Goal: Task Accomplishment & Management: Manage account settings

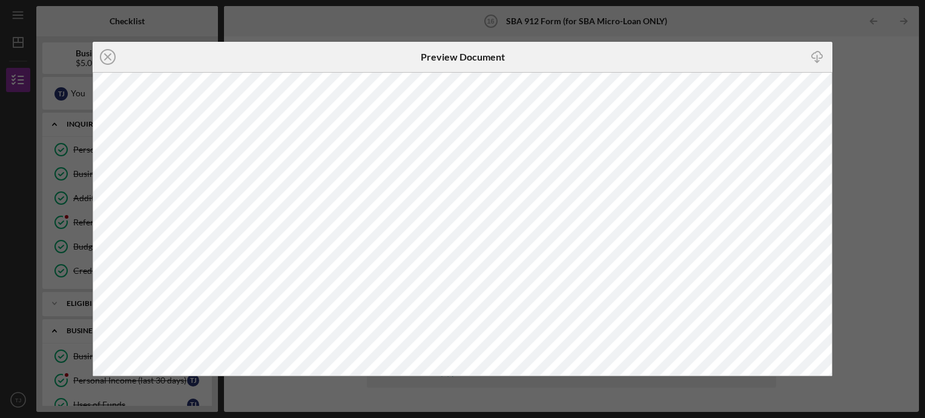
scroll to position [396, 0]
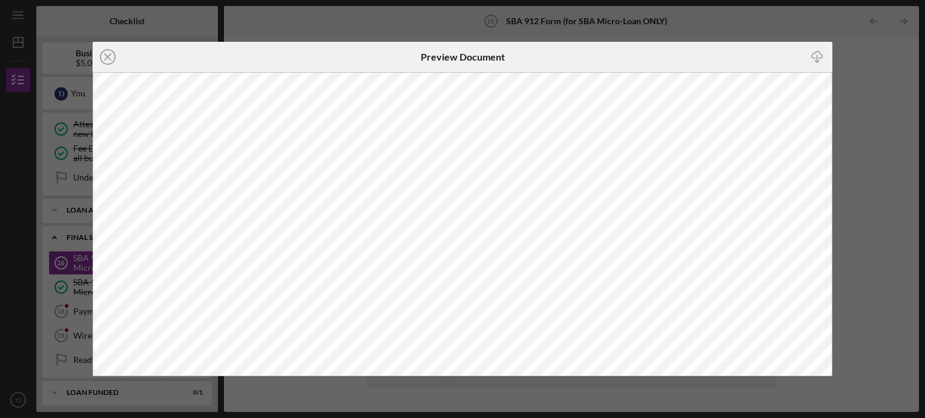
click at [817, 56] on line "button" at bounding box center [817, 58] width 0 height 7
click at [864, 100] on div "Icon/Close Preview Document Icon/Download" at bounding box center [462, 209] width 925 height 418
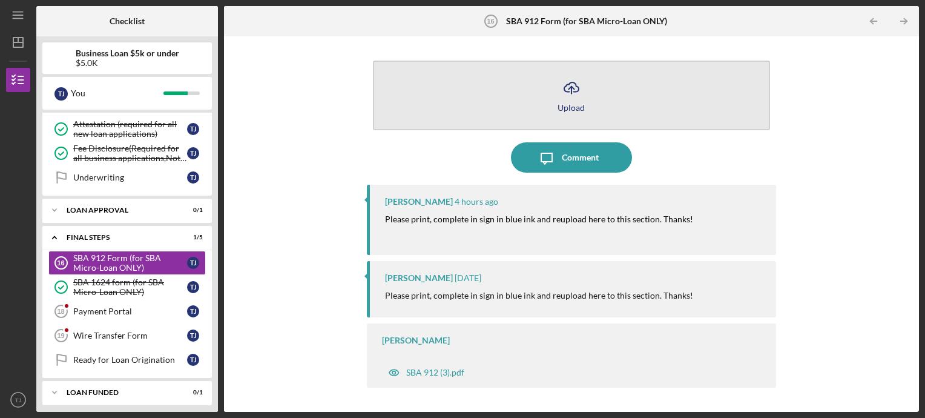
click at [567, 104] on div "Upload" at bounding box center [570, 107] width 27 height 9
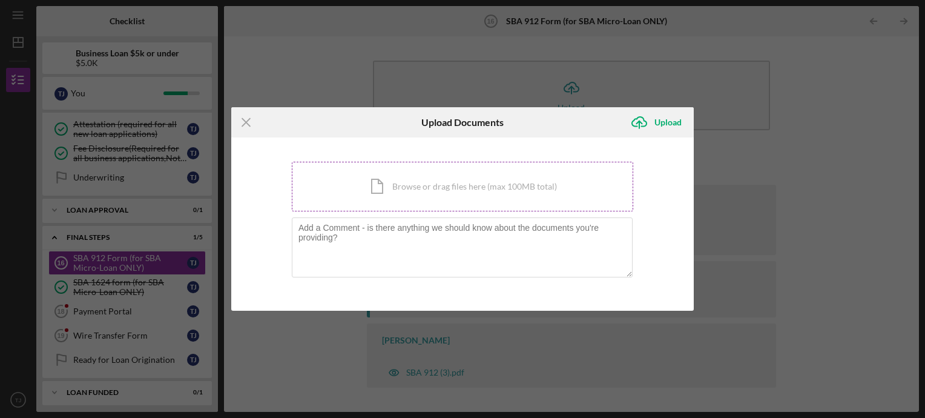
click at [476, 188] on div "Icon/Document Browse or drag files here (max 100MB total) Tap to choose files o…" at bounding box center [462, 187] width 341 height 50
click at [825, 201] on div "Icon/Menu Close Upload Documents Icon/Upload Upload You're uploading documents …" at bounding box center [462, 209] width 925 height 418
click at [246, 127] on icon "Icon/Menu Close" at bounding box center [246, 122] width 30 height 30
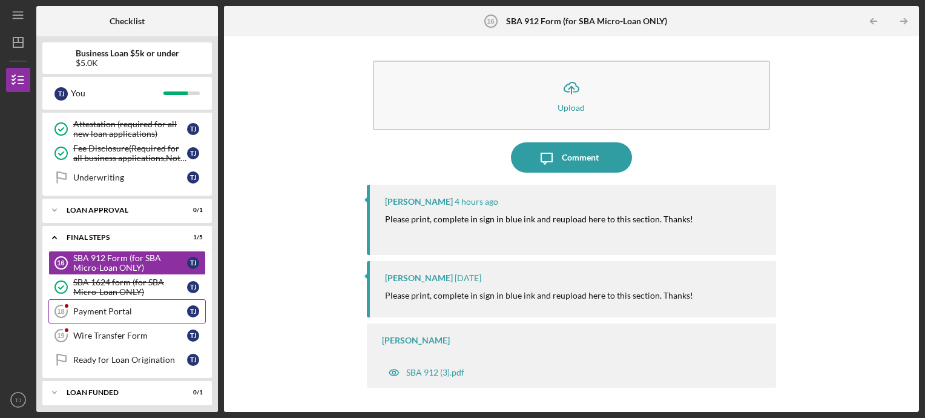
click at [107, 306] on div "Payment Portal" at bounding box center [130, 311] width 114 height 10
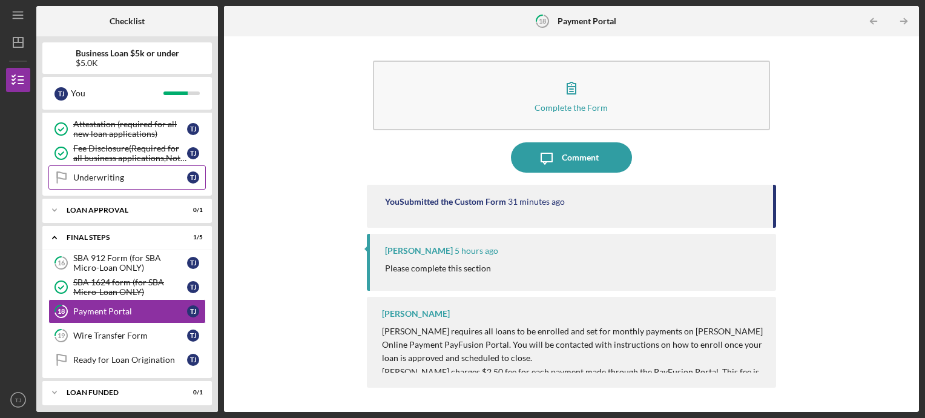
click at [127, 165] on link "Underwriting Underwriting T J" at bounding box center [126, 177] width 157 height 24
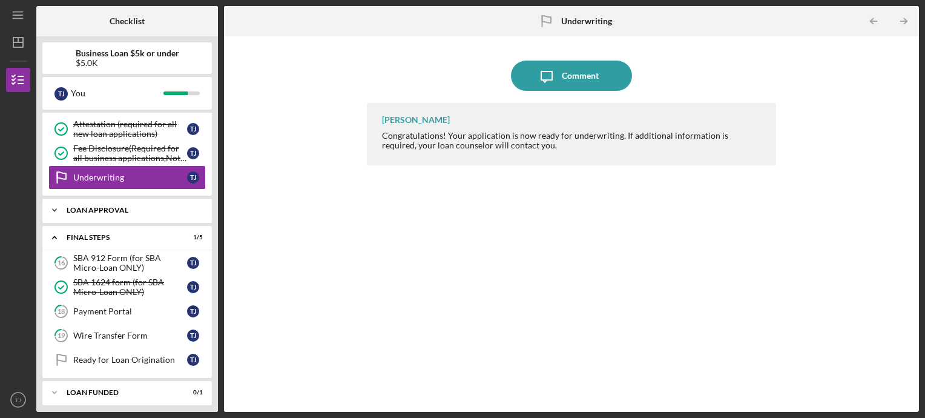
click at [129, 206] on div "Loan Approval" at bounding box center [132, 209] width 130 height 7
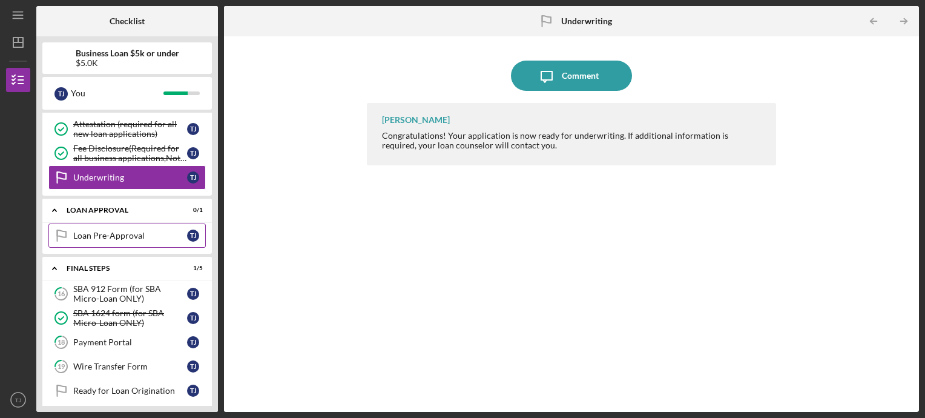
click at [116, 231] on div "Loan Pre-Approval" at bounding box center [130, 236] width 114 height 10
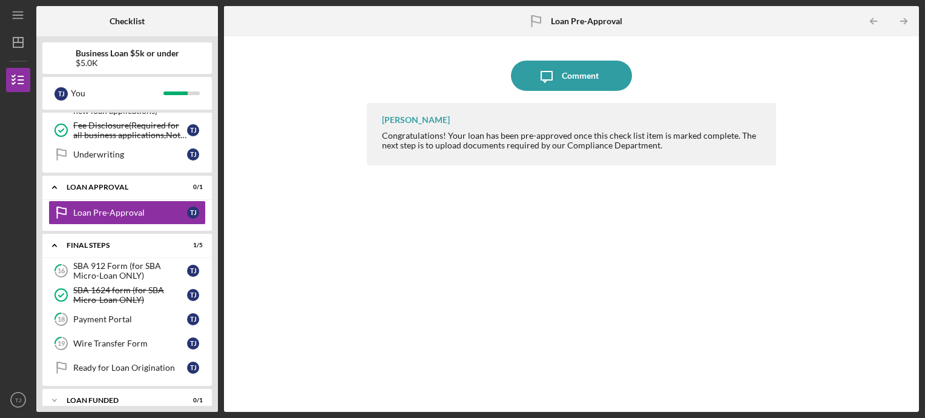
scroll to position [427, 0]
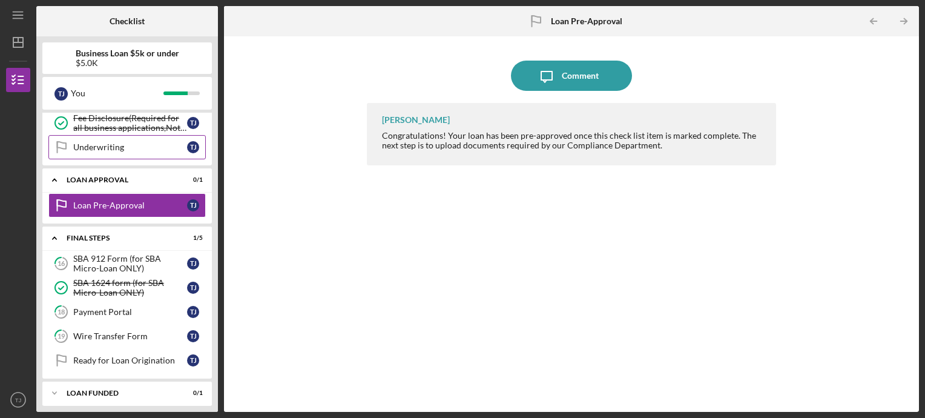
click at [148, 142] on div "Underwriting" at bounding box center [130, 147] width 114 height 10
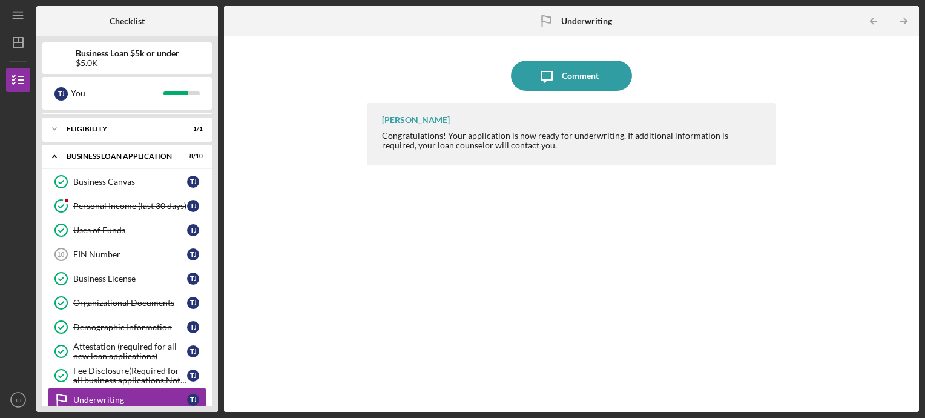
scroll to position [177, 0]
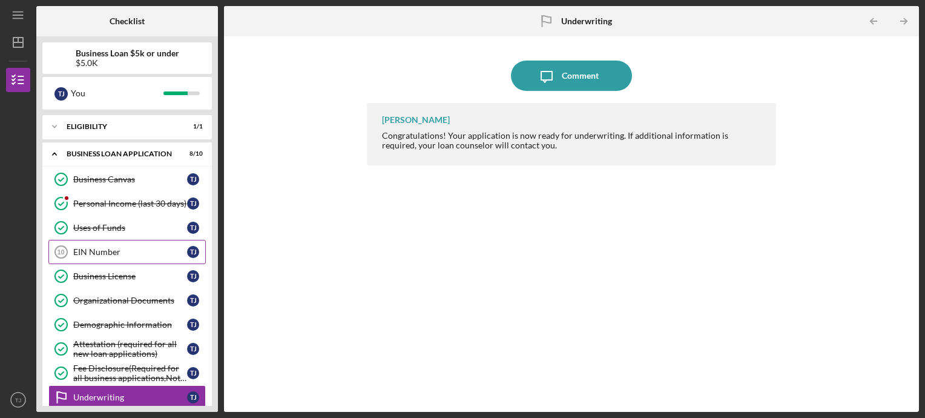
click at [119, 252] on div "EIN Number" at bounding box center [130, 252] width 114 height 10
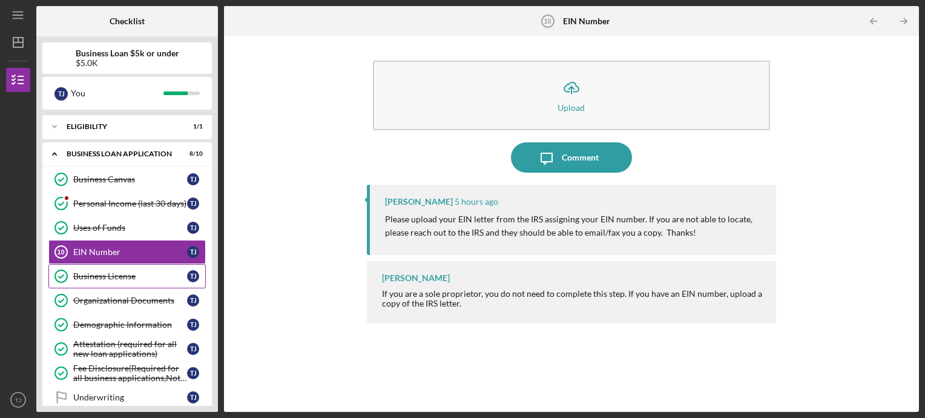
click at [116, 277] on div "Business License" at bounding box center [130, 276] width 114 height 10
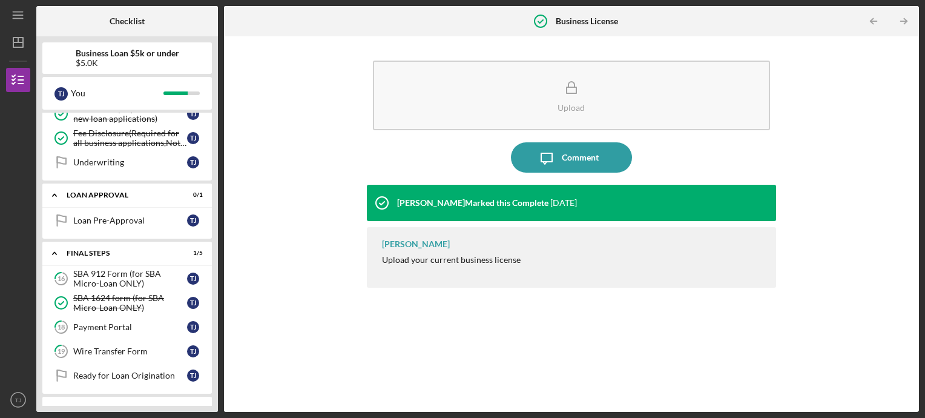
scroll to position [412, 0]
click at [115, 322] on div "Payment Portal" at bounding box center [130, 327] width 114 height 10
